Goal: Task Accomplishment & Management: Manage account settings

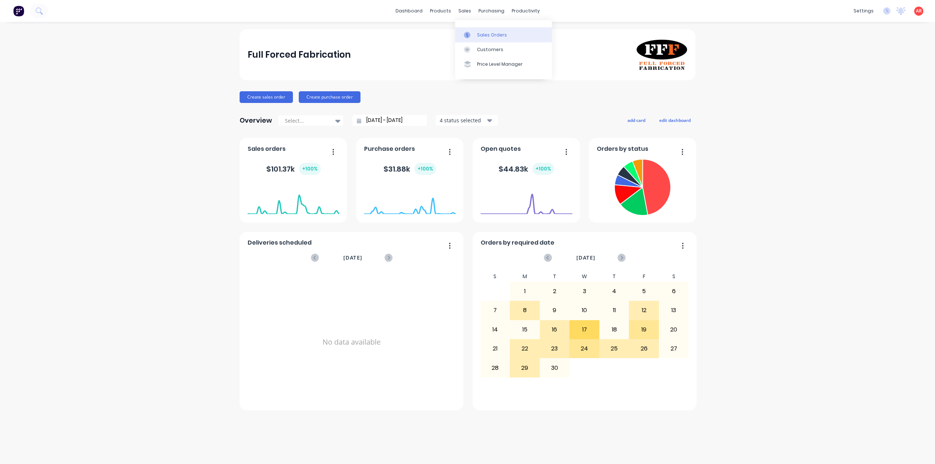
click at [470, 29] on link "Sales Orders" at bounding box center [503, 34] width 97 height 15
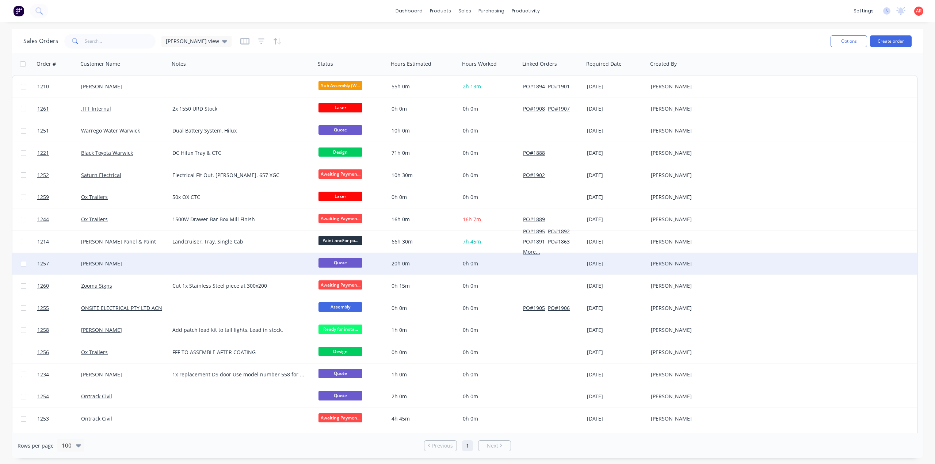
click at [175, 258] on div at bounding box center [242, 264] width 146 height 22
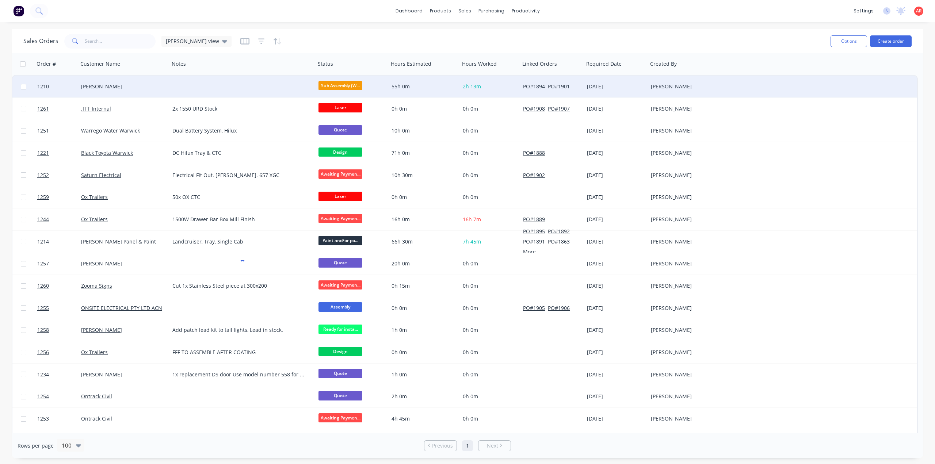
click at [115, 80] on div "[PERSON_NAME]" at bounding box center [123, 87] width 91 height 22
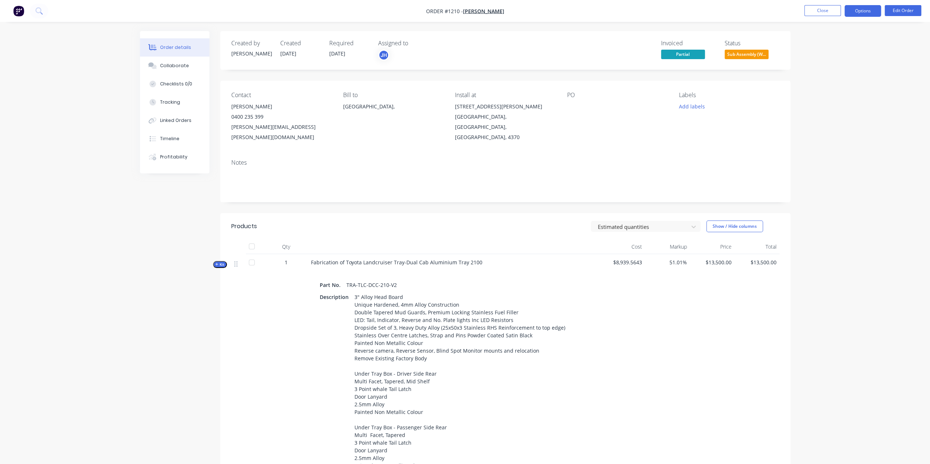
click at [856, 14] on button "Options" at bounding box center [862, 11] width 37 height 12
click at [845, 132] on div "Purchase Products" at bounding box center [840, 132] width 67 height 11
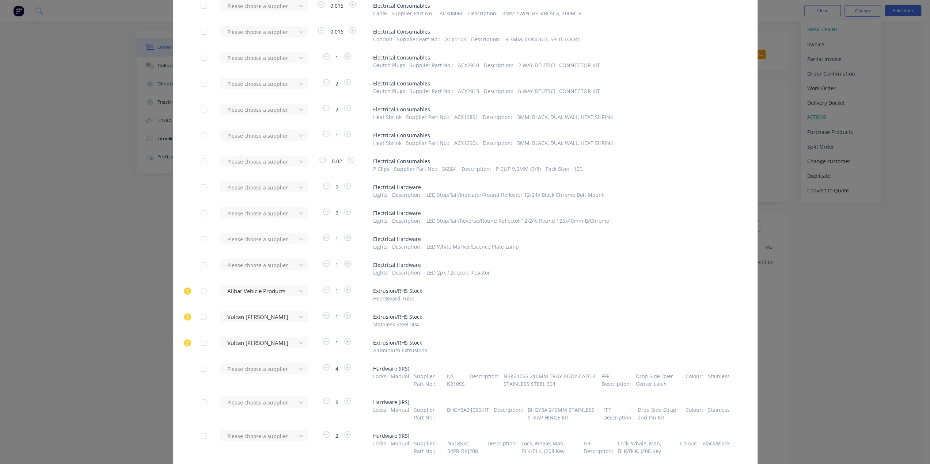
scroll to position [256, 0]
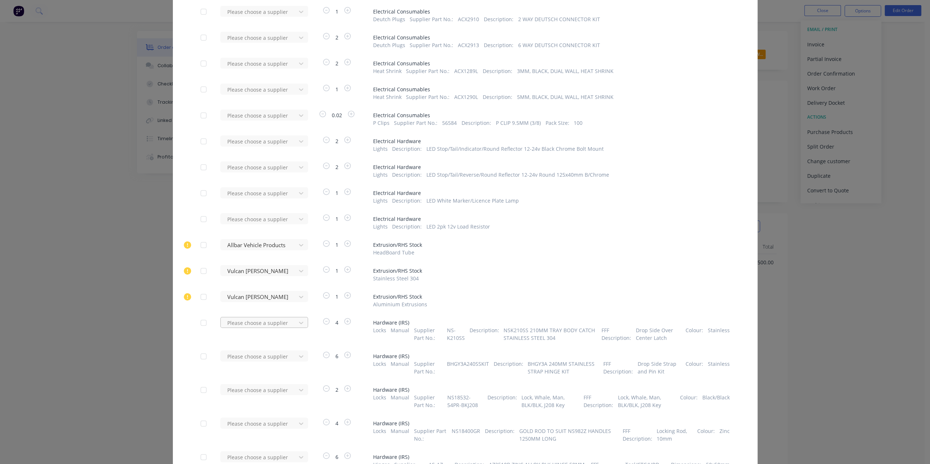
click at [288, 324] on div at bounding box center [259, 323] width 66 height 9
click at [310, 333] on div "4" at bounding box center [336, 330] width 55 height 24
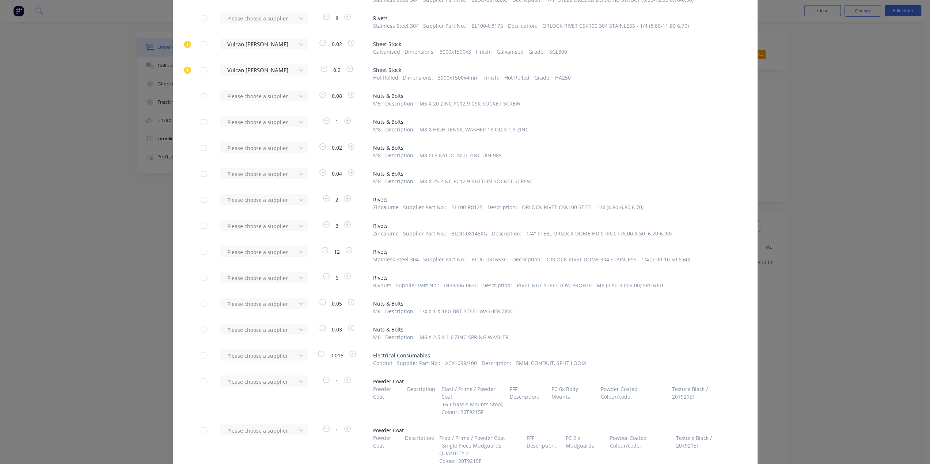
scroll to position [1205, 0]
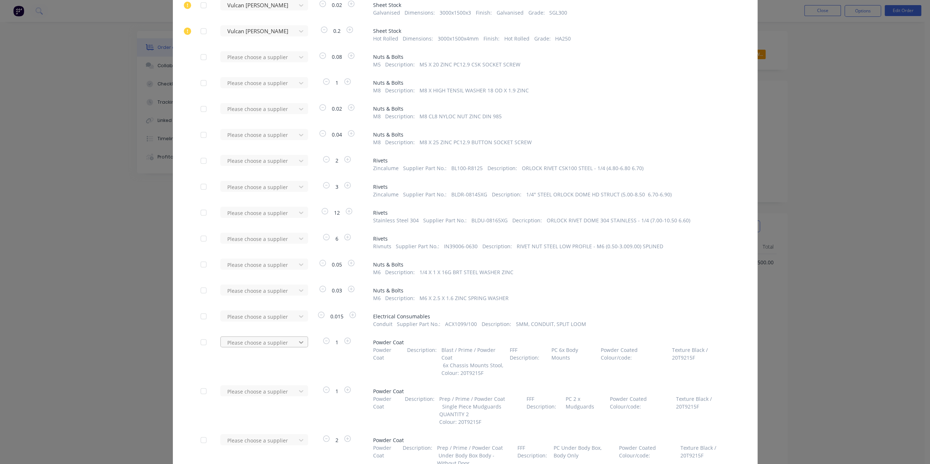
click at [297, 344] on icon at bounding box center [300, 342] width 7 height 7
type input "ox"
click at [262, 382] on div "Ox Equipement Group Pty Ltd" at bounding box center [264, 383] width 88 height 14
click at [275, 389] on div "Please choose a supplier" at bounding box center [260, 390] width 80 height 11
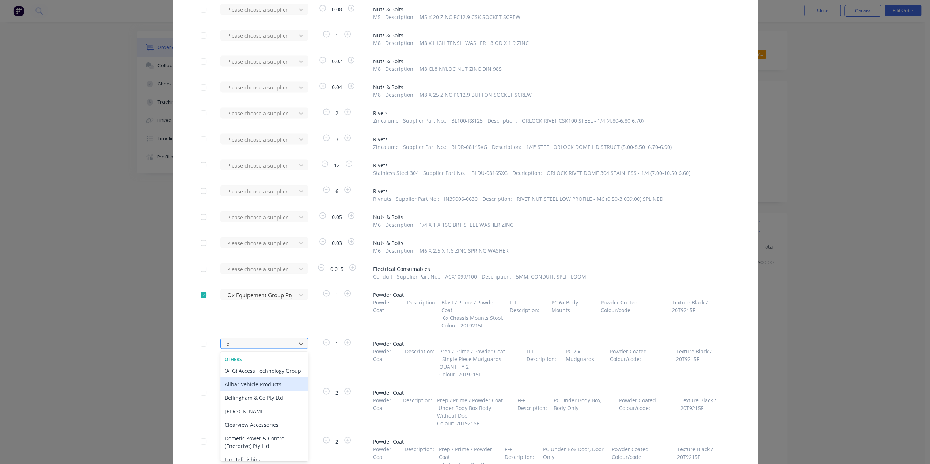
type input "ox"
click at [270, 385] on div "Ox Equipement Group Pty Ltd" at bounding box center [264, 384] width 88 height 14
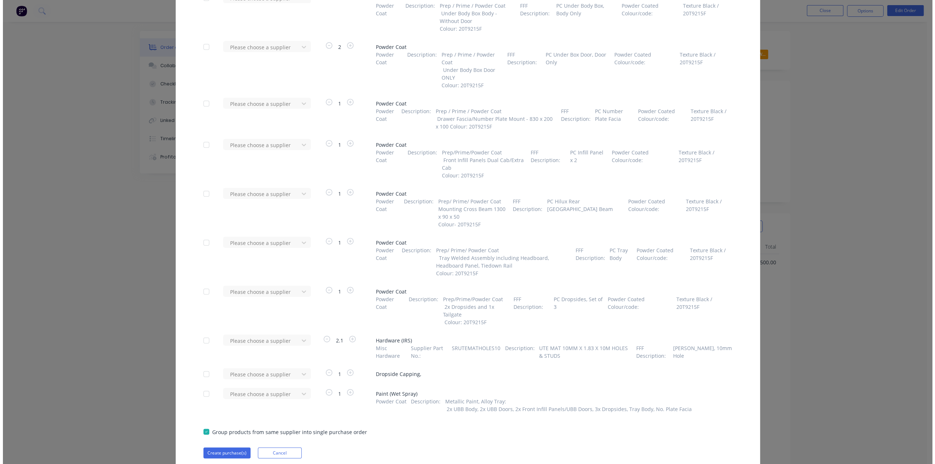
scroll to position [1674, 0]
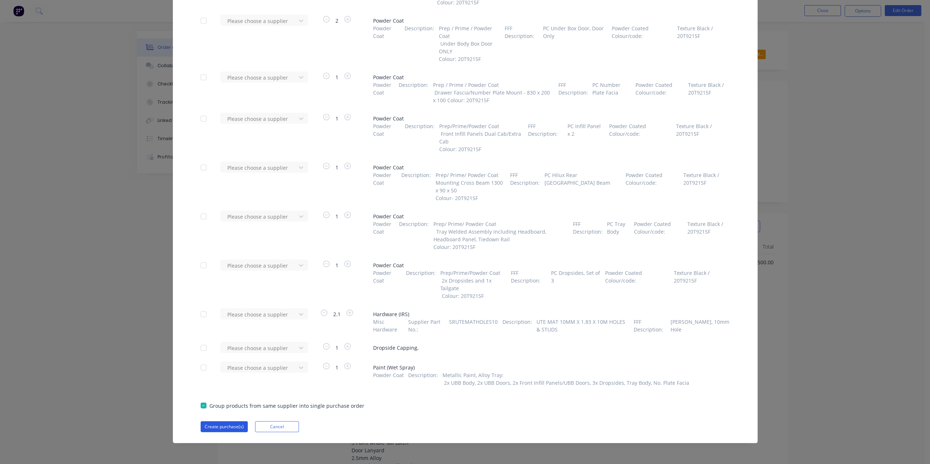
click at [226, 422] on button "Create purchase(s)" at bounding box center [224, 427] width 47 height 11
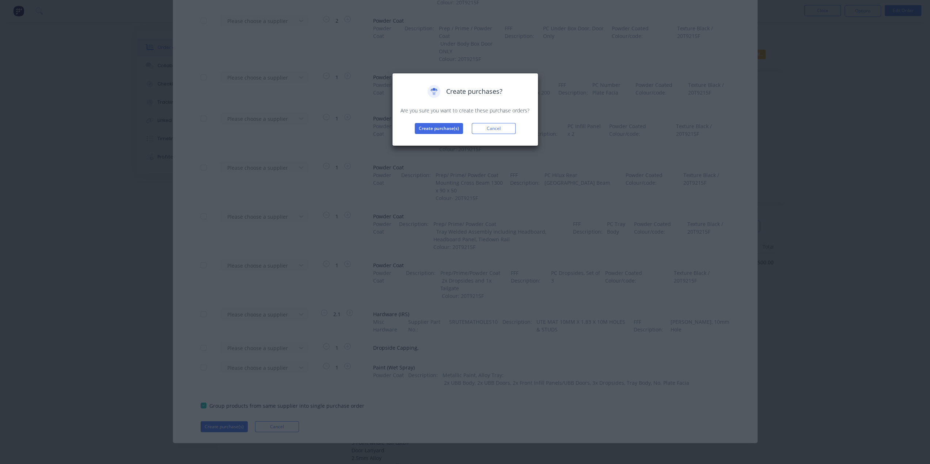
click at [428, 134] on div "Create purchases? Are you sure you want to create these purchase orders? Create…" at bounding box center [465, 109] width 146 height 73
click at [428, 132] on button "Create purchase(s)" at bounding box center [439, 128] width 48 height 11
click at [430, 138] on button "View purchase(s)" at bounding box center [439, 140] width 44 height 11
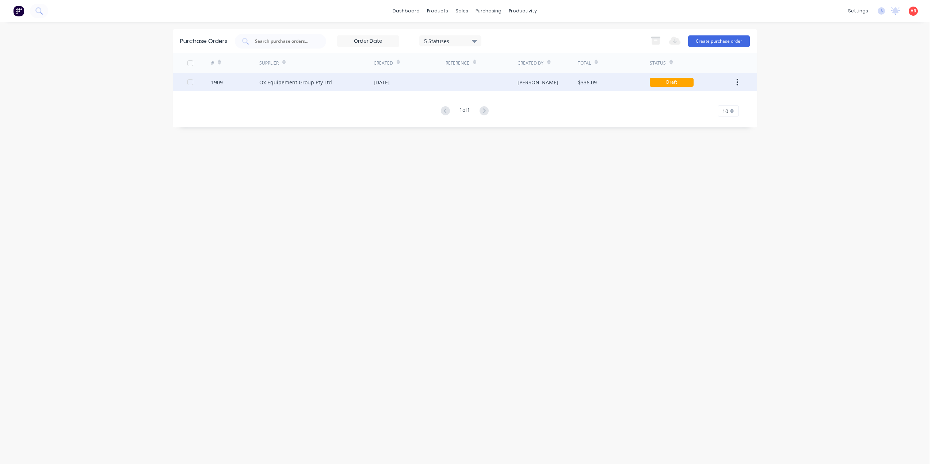
click at [328, 86] on div "Ox Equipement Group Pty Ltd" at bounding box center [316, 82] width 114 height 18
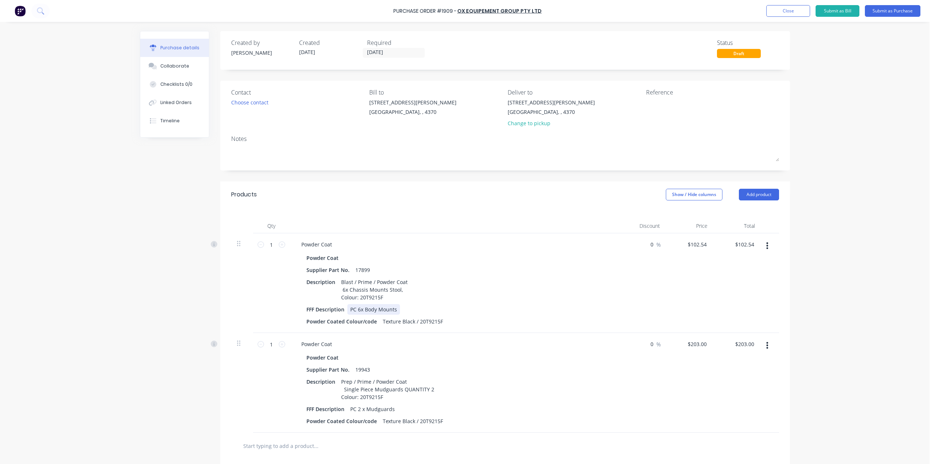
click at [358, 310] on div "PC 6x Body Mounts" at bounding box center [373, 309] width 53 height 11
click at [343, 290] on div "Blast / Prime / Powder Coat 6x Chassis Mounts Stool, Colour: 20T9215F" at bounding box center [374, 290] width 72 height 26
click at [246, 98] on div "Contact Choose contact" at bounding box center [297, 109] width 133 height 43
click at [246, 99] on div "Choose contact" at bounding box center [249, 103] width 37 height 8
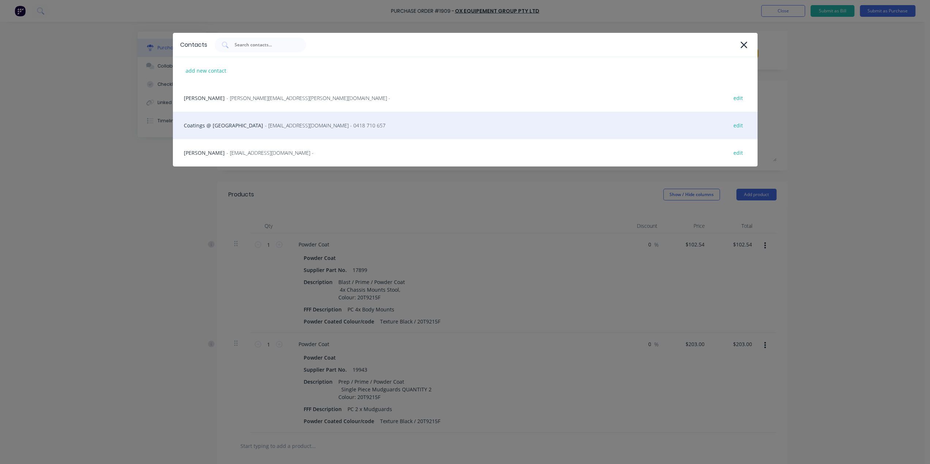
click at [239, 132] on div "Coatings @ OX - coatings@oxtrailers.com.au - 0418 710 657 edit" at bounding box center [465, 125] width 584 height 27
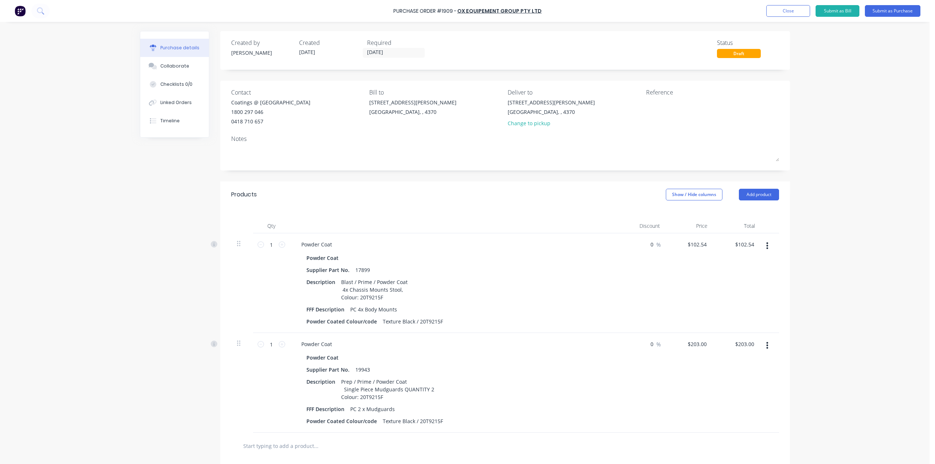
click at [387, 46] on div "Required" at bounding box center [398, 42] width 62 height 9
click at [387, 52] on input "29/09/25" at bounding box center [393, 52] width 61 height 9
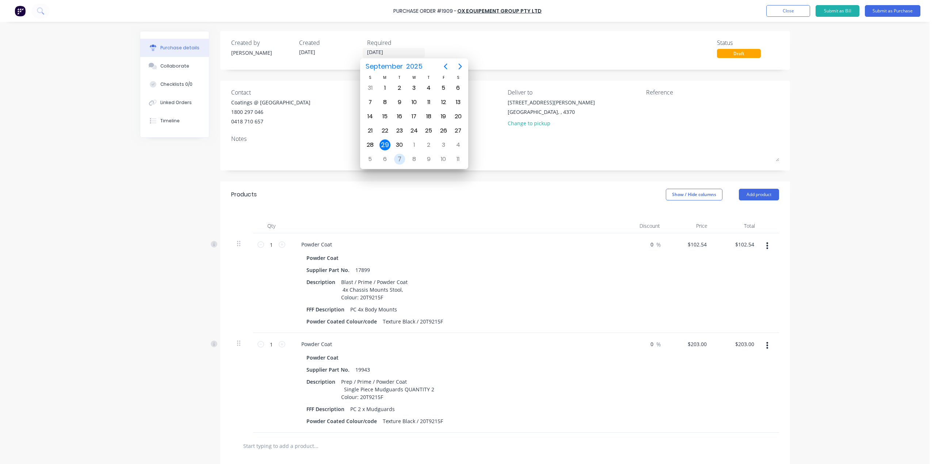
click at [400, 157] on div "7" at bounding box center [399, 159] width 11 height 11
type input "07/10/25"
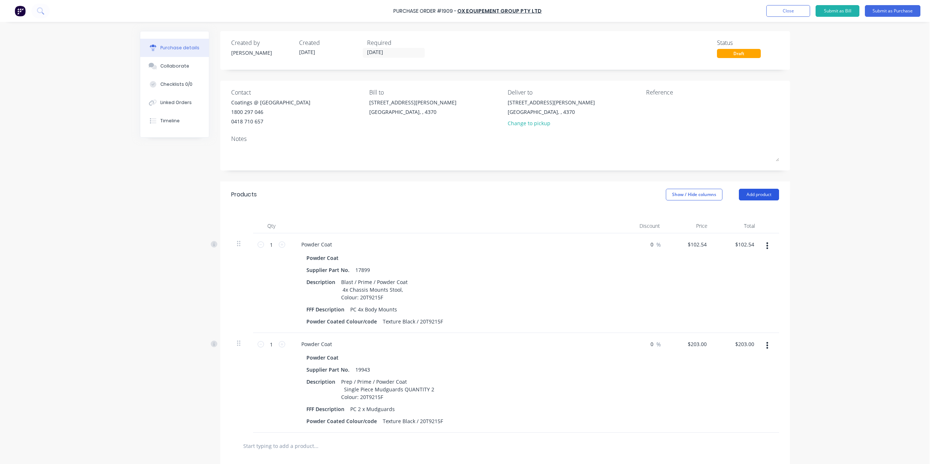
click at [766, 195] on button "Add product" at bounding box center [759, 195] width 40 height 12
click at [748, 210] on div "Product catalogue" at bounding box center [744, 213] width 56 height 11
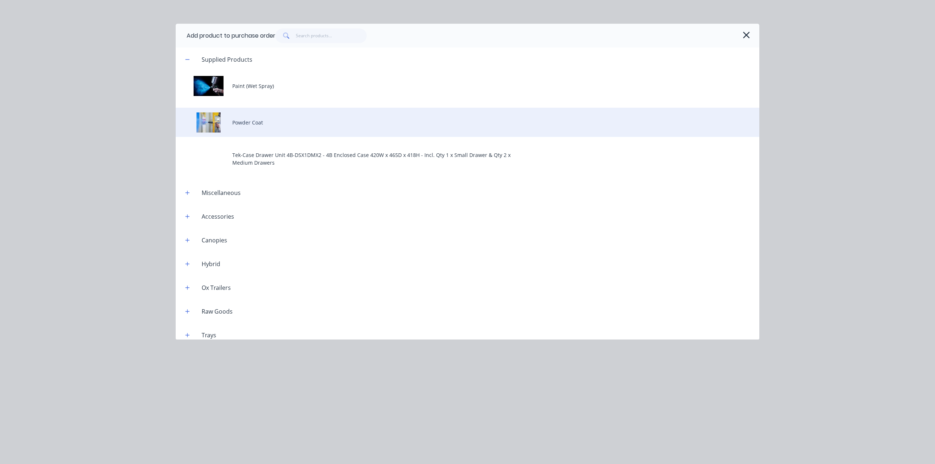
click at [285, 128] on div "Powder Coat" at bounding box center [468, 122] width 584 height 29
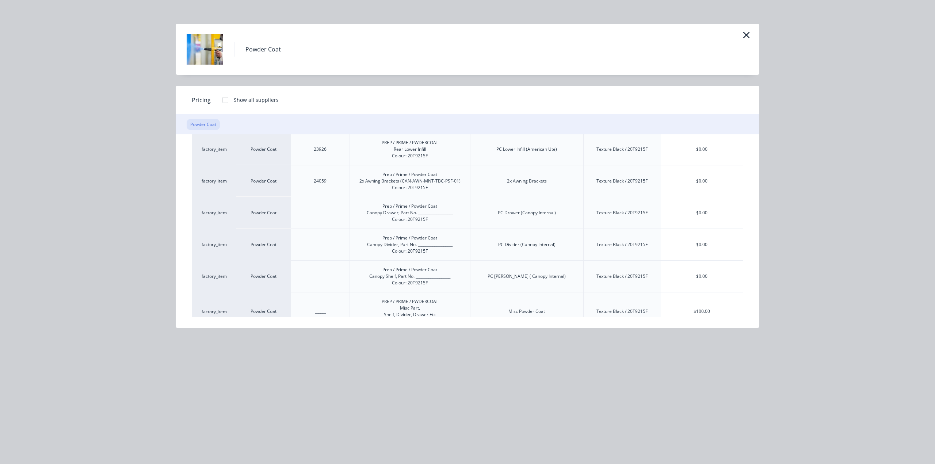
scroll to position [872, 0]
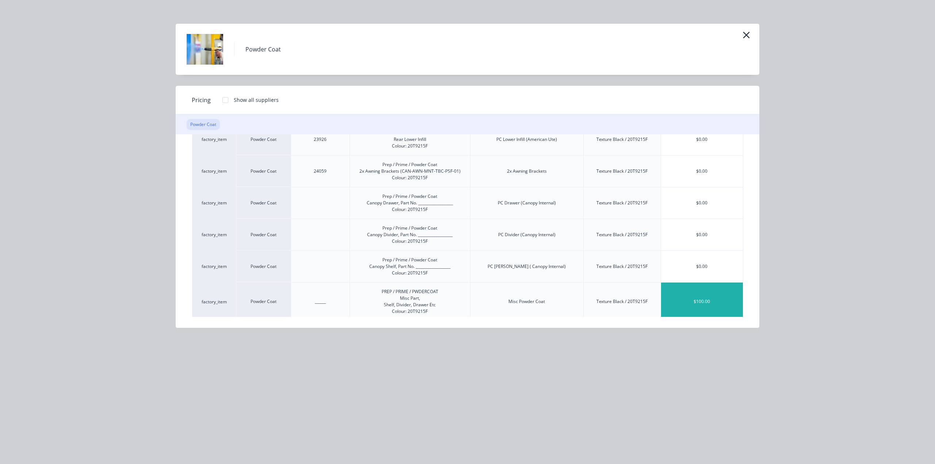
click at [696, 309] on div "$100.00" at bounding box center [702, 302] width 82 height 38
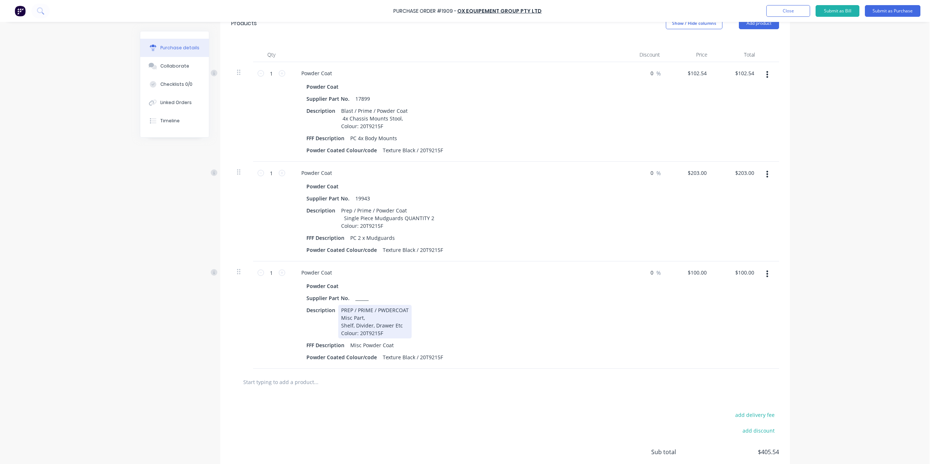
scroll to position [183, 0]
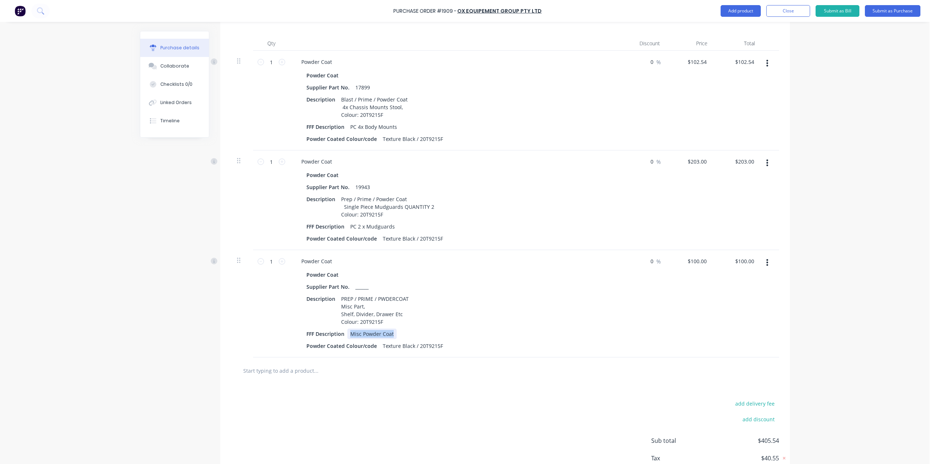
drag, startPoint x: 390, startPoint y: 334, endPoint x: 346, endPoint y: 335, distance: 45.0
click at [347, 335] on div "Misc Powder Coat" at bounding box center [371, 334] width 49 height 11
drag, startPoint x: 411, startPoint y: 334, endPoint x: 407, endPoint y: 334, distance: 4.0
click at [407, 334] on div "FFF Description Latches, Pins and Catches" at bounding box center [453, 334] width 298 height 11
drag, startPoint x: 410, startPoint y: 334, endPoint x: 344, endPoint y: 336, distance: 65.4
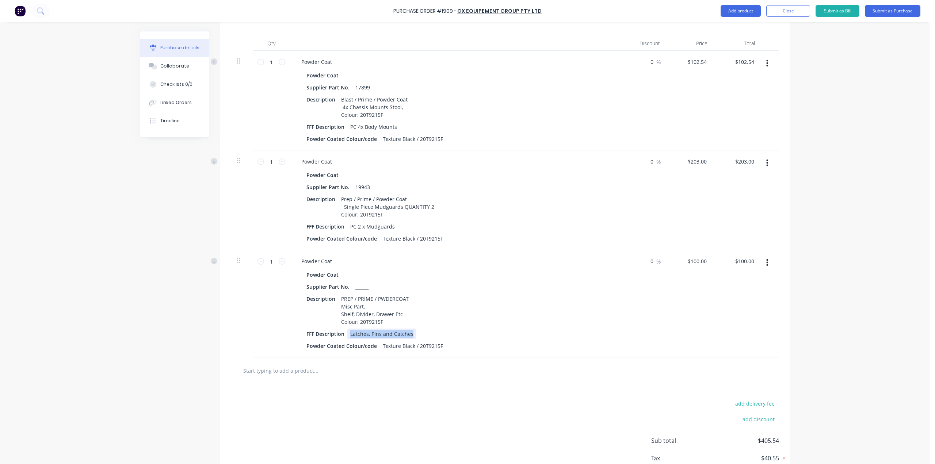
click at [347, 336] on div "Latches, Pins and Catches" at bounding box center [381, 334] width 69 height 11
copy div "Latches, Pins and Catches"
click at [399, 314] on div "PREP / PRIME / PWDERCOAT Misc Part, Shelf, Divider, Drawer Etc Colour: 20T9215F" at bounding box center [374, 311] width 73 height 34
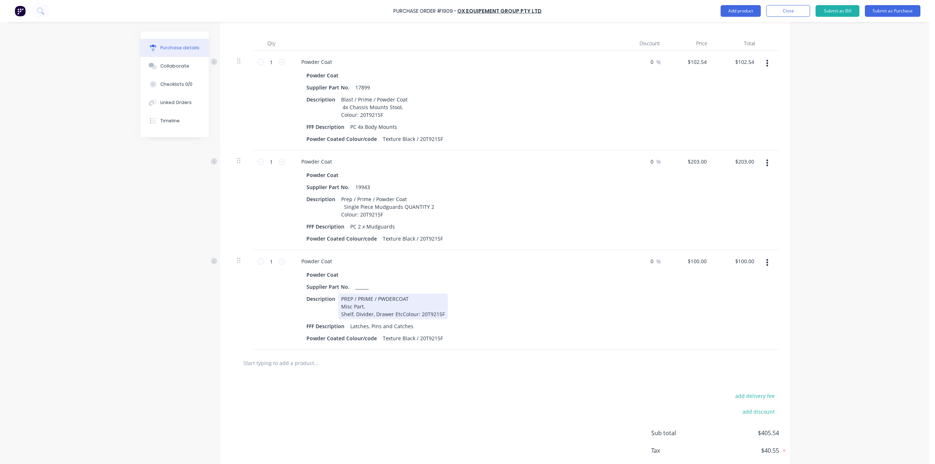
click at [397, 312] on div "PREP / PRIME / PWDERCOAT Misc Part, Shelf, Divider, Drawer EtcColour: 20T9215F" at bounding box center [393, 307] width 110 height 26
click at [397, 312] on div "PREP / PRIME / PWDERCOAT Misc Part, Shelf, Divider, Drawer Etc Colour: 20T9215F" at bounding box center [374, 311] width 73 height 34
click at [178, 328] on div "Created by Andrew Created 29/09/25 Required 07/10/25 Status Draft Contact Coati…" at bounding box center [465, 168] width 650 height 641
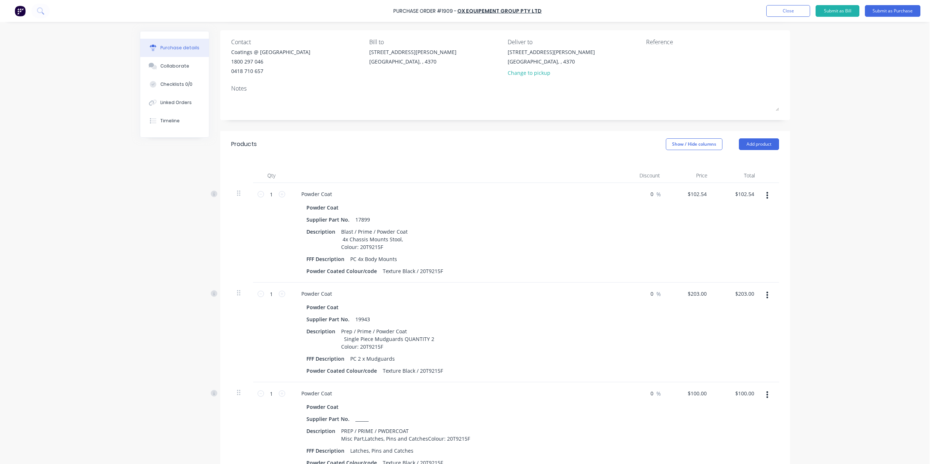
scroll to position [0, 0]
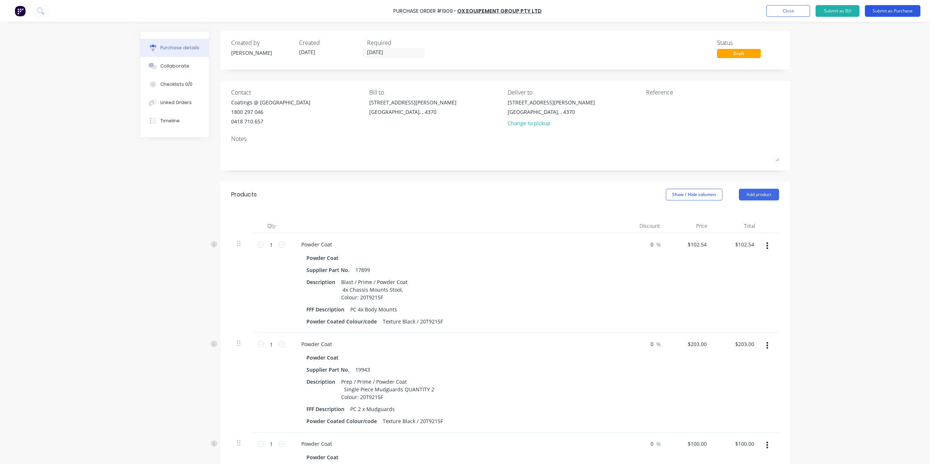
click at [900, 9] on button "Submit as Purchase" at bounding box center [893, 11] width 56 height 12
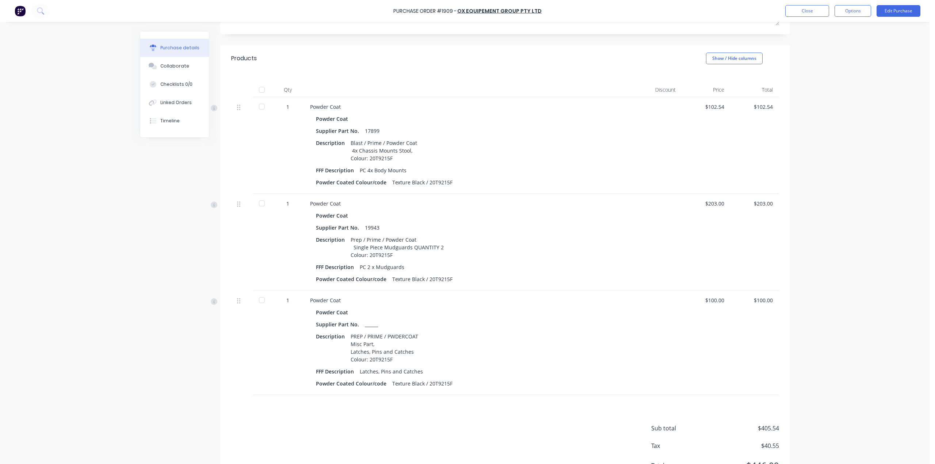
scroll to position [146, 0]
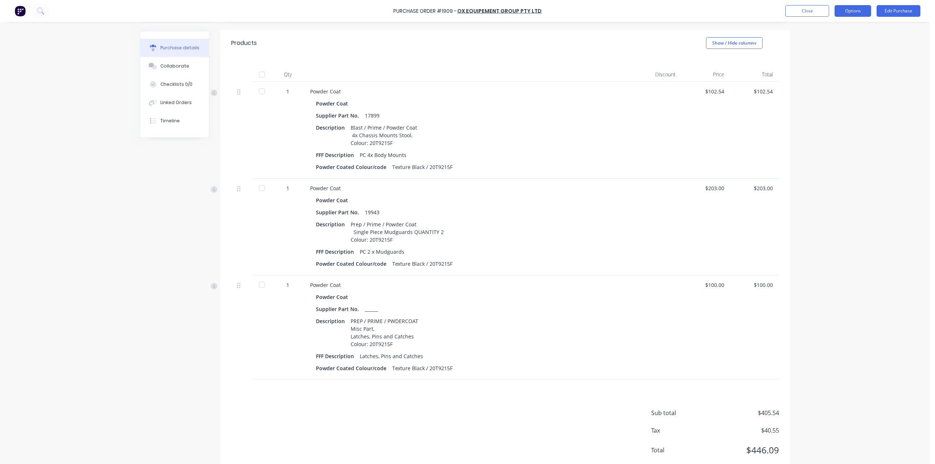
click at [854, 14] on button "Options" at bounding box center [853, 11] width 37 height 12
click at [845, 29] on div "Print / Email" at bounding box center [836, 29] width 56 height 11
click at [845, 41] on div "With pricing" at bounding box center [836, 44] width 56 height 11
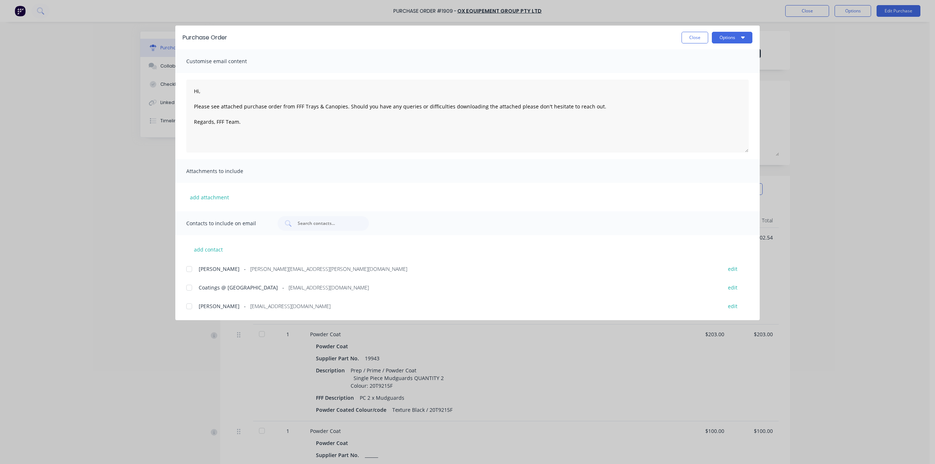
click at [189, 288] on div at bounding box center [189, 288] width 15 height 15
click at [230, 96] on textarea "Hi, Please see attached purchase order from FFF Trays & Canopies. Should you ha…" at bounding box center [467, 116] width 563 height 73
click at [229, 96] on textarea "Hi, Please see attached purchase order from FFF Trays & Canopies. Should you ha…" at bounding box center [467, 116] width 563 height 73
click at [225, 93] on textarea "Hi, Please see attached purchase order from FFF Trays & Canopies. Should you ha…" at bounding box center [467, 116] width 563 height 73
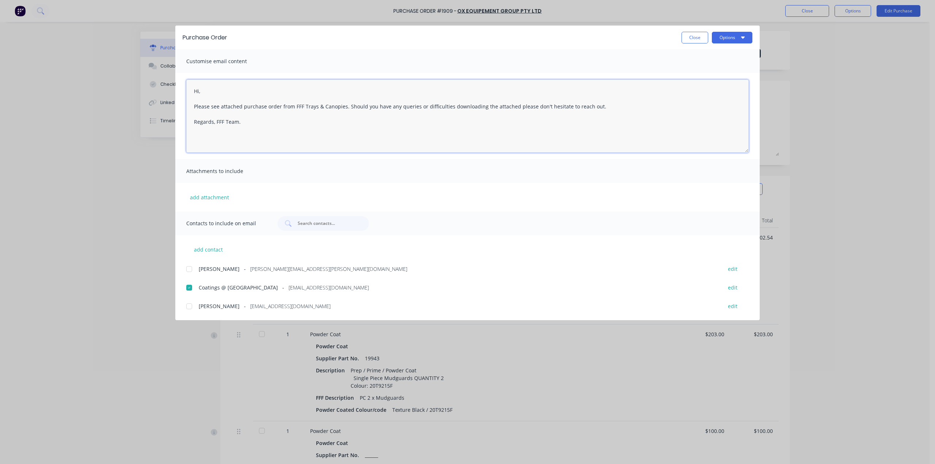
click at [200, 89] on textarea "Hi, Please see attached purchase order from FFF Trays & Canopies. Should you ha…" at bounding box center [467, 116] width 563 height 73
type textarea "Good morning, Please see attached purchase order from FFF Trays & Canopies. Sho…"
click at [717, 40] on button "Options" at bounding box center [732, 38] width 41 height 12
click at [697, 84] on div "Email" at bounding box center [718, 85] width 56 height 11
click at [695, 35] on button "Close" at bounding box center [695, 38] width 27 height 12
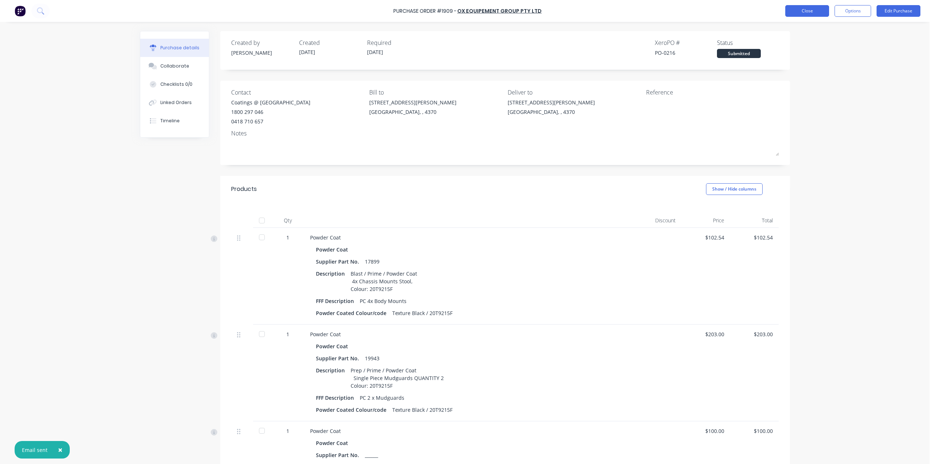
click at [804, 12] on button "Close" at bounding box center [807, 11] width 44 height 12
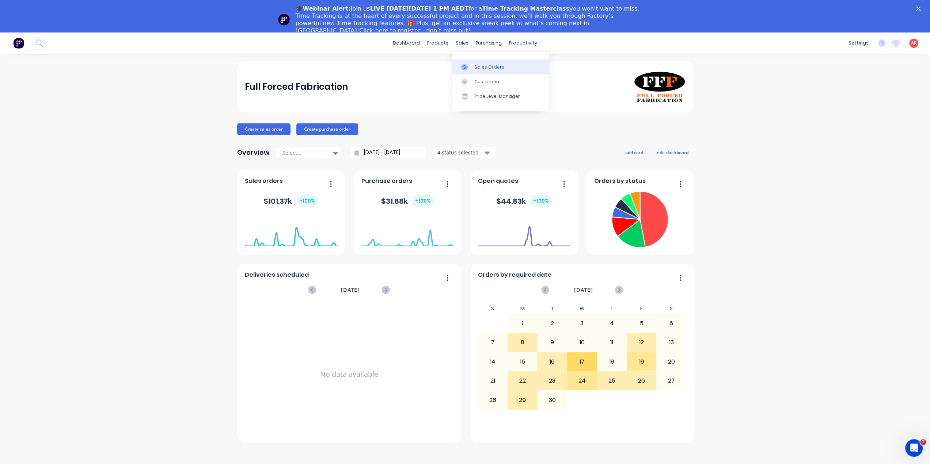
click at [483, 71] on link "Sales Orders" at bounding box center [500, 67] width 97 height 15
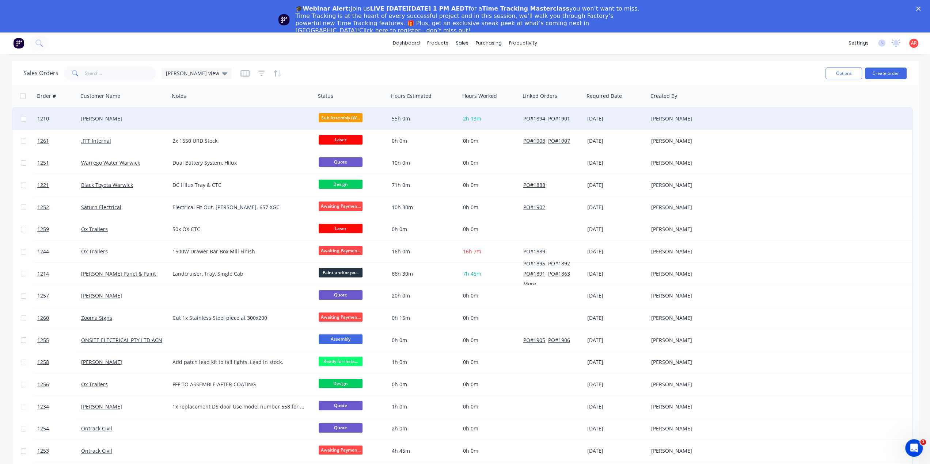
click at [137, 124] on div "[PERSON_NAME]" at bounding box center [123, 119] width 91 height 22
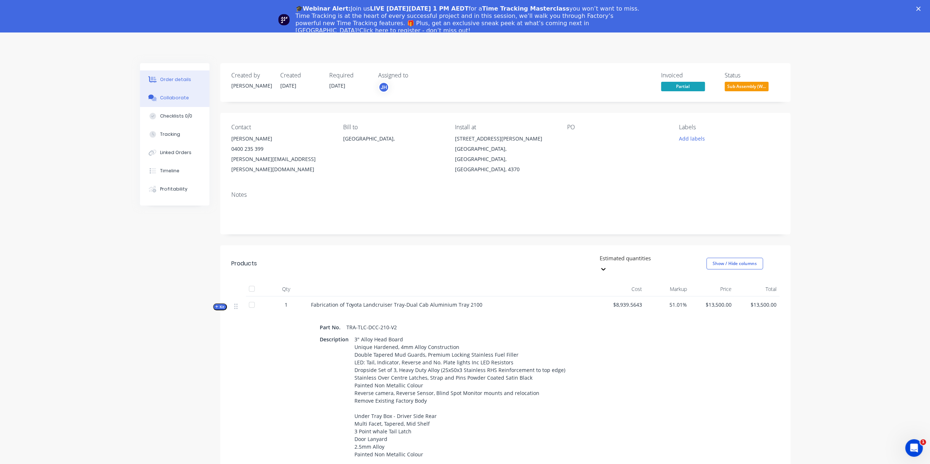
click at [176, 100] on div "Collaborate" at bounding box center [174, 98] width 29 height 7
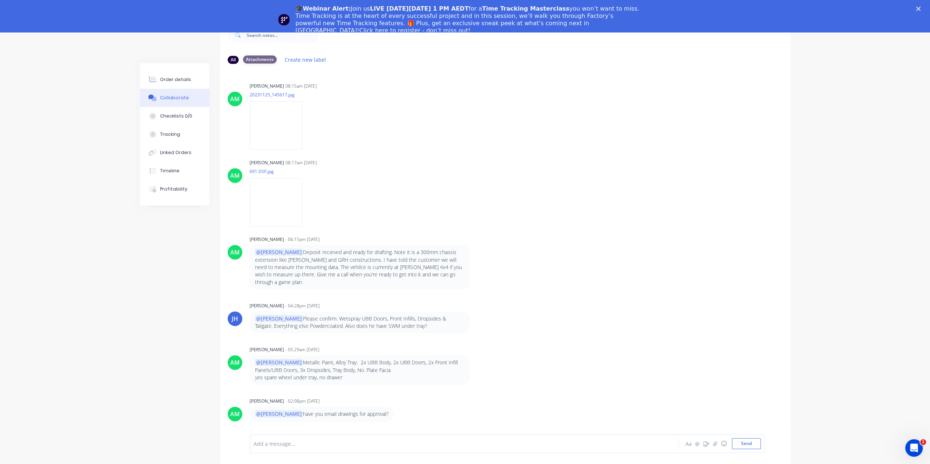
click at [259, 56] on div "Attachments" at bounding box center [260, 60] width 34 height 8
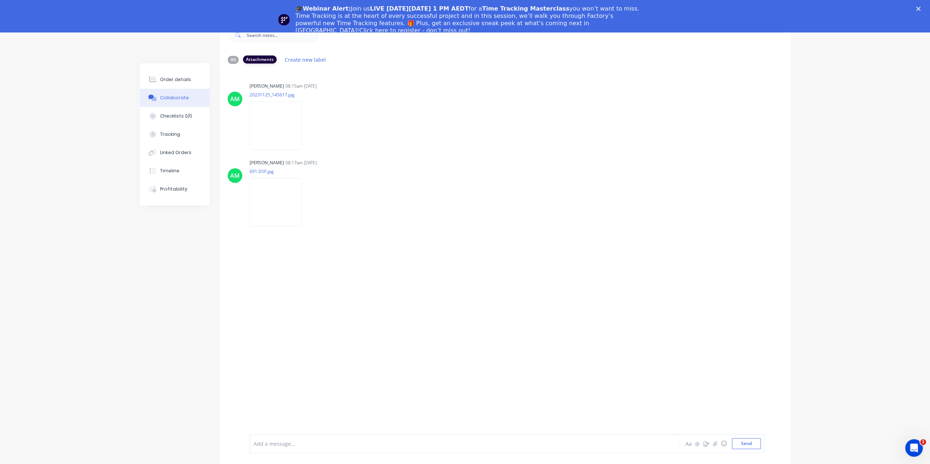
click at [259, 56] on div "Attachments" at bounding box center [260, 60] width 34 height 8
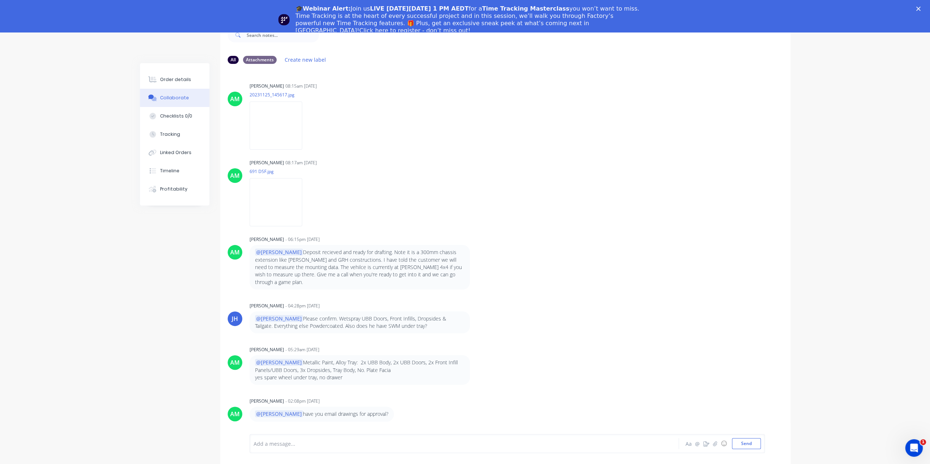
click at [923, 8] on div "Close" at bounding box center [919, 9] width 7 height 4
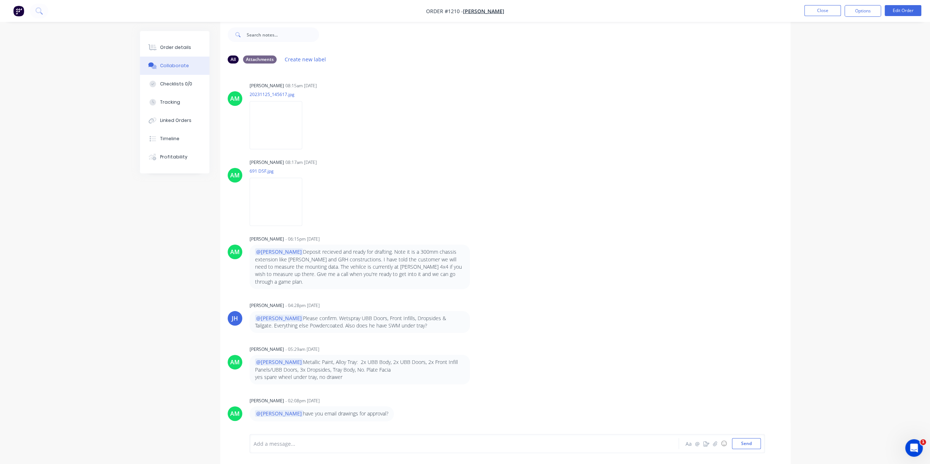
scroll to position [11, 0]
click at [163, 50] on div "Order details" at bounding box center [175, 47] width 31 height 7
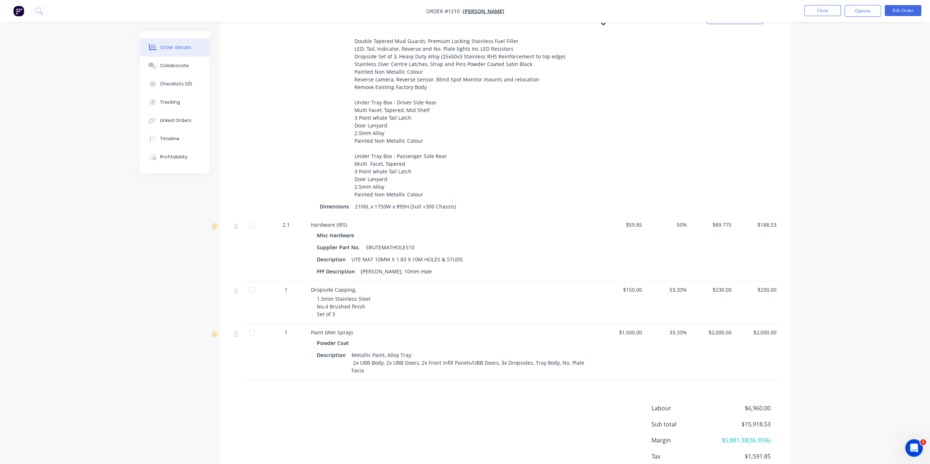
scroll to position [307, 0]
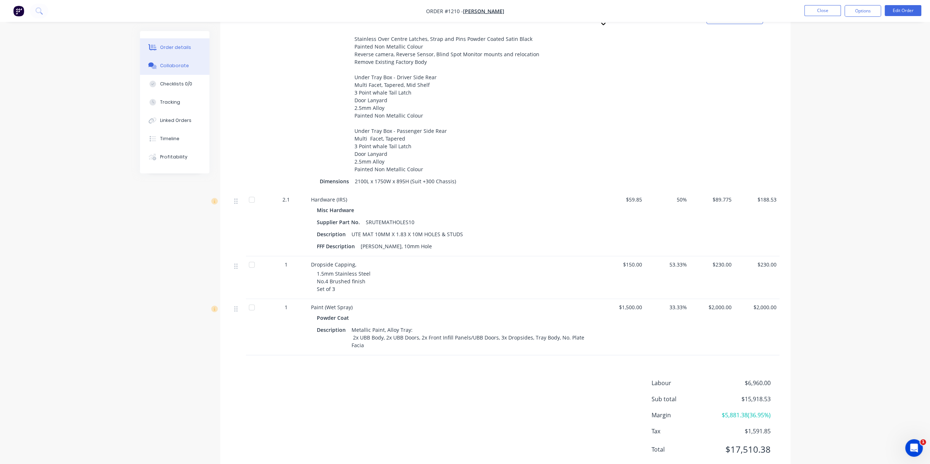
click at [175, 71] on button "Collaborate" at bounding box center [174, 66] width 69 height 18
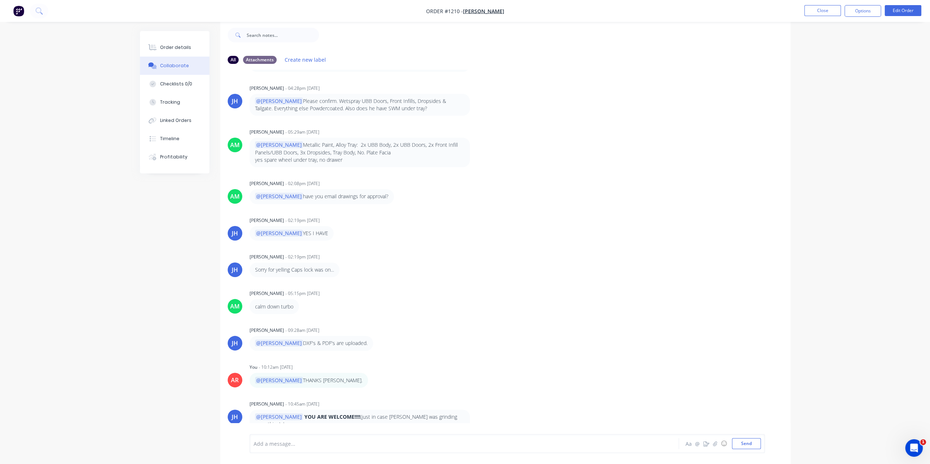
scroll to position [218, 0]
